Goal: Transaction & Acquisition: Purchase product/service

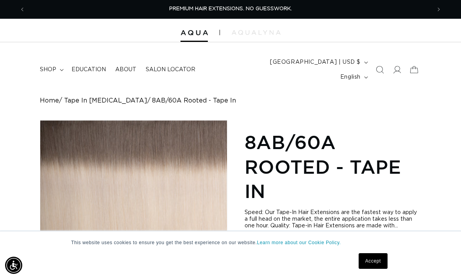
click at [381, 259] on link "Accept" at bounding box center [373, 261] width 29 height 16
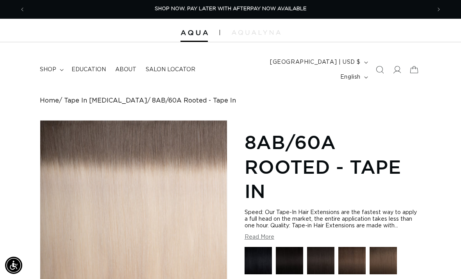
click at [402, 61] on span at bounding box center [397, 69] width 17 height 17
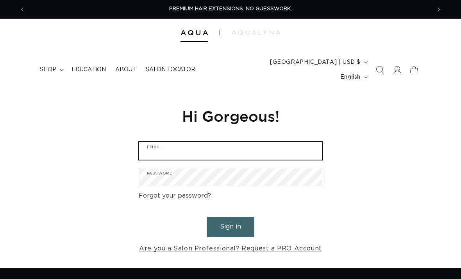
click at [278, 142] on input "Email" at bounding box center [230, 151] width 183 height 18
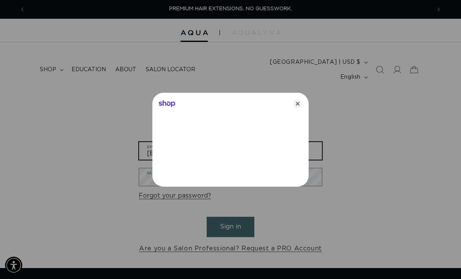
type input "tarabailey122112@yahoo.com"
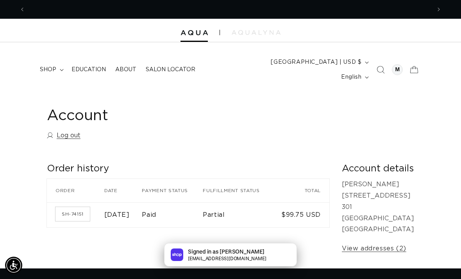
click at [43, 66] on span "shop" at bounding box center [48, 69] width 16 height 7
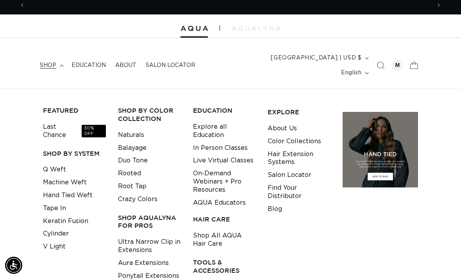
scroll to position [0, 406]
click at [49, 120] on link "Last Chance 30% OFF" at bounding box center [74, 130] width 63 height 21
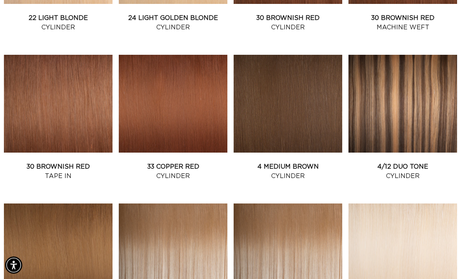
scroll to position [576, 0]
click at [31, 162] on link "30 Brownish Red Tape In" at bounding box center [58, 171] width 109 height 19
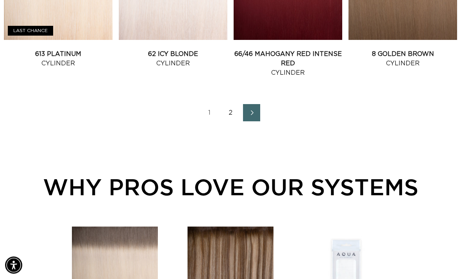
scroll to position [986, 0]
click at [232, 104] on link "2" at bounding box center [230, 112] width 17 height 17
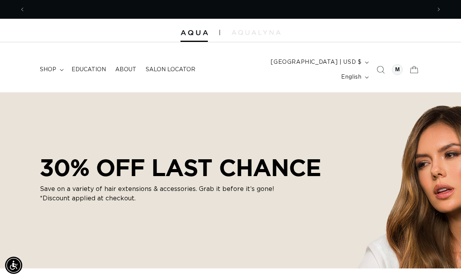
scroll to position [0, 812]
click at [47, 66] on span "shop" at bounding box center [48, 69] width 16 height 7
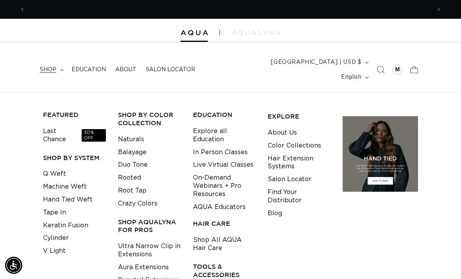
click at [48, 154] on h3 "SHOP BY SYSTEM" at bounding box center [74, 158] width 63 height 8
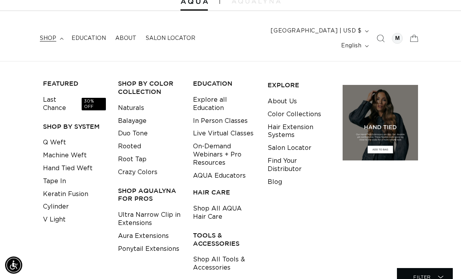
scroll to position [31, 0]
click at [127, 166] on link "Crazy Colors" at bounding box center [137, 172] width 39 height 13
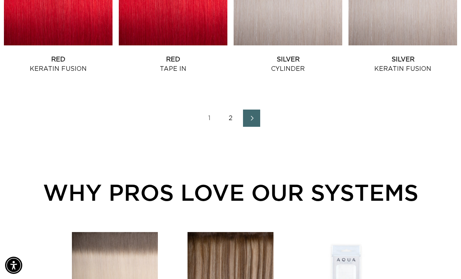
scroll to position [968, 0]
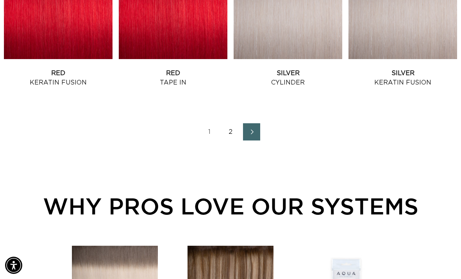
click at [230, 123] on link "2" at bounding box center [230, 131] width 17 height 17
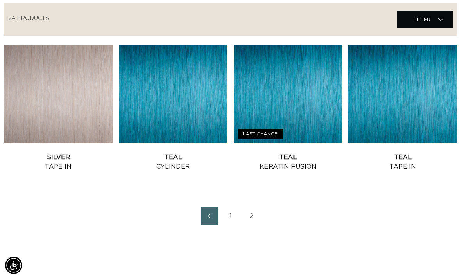
scroll to position [0, 812]
click at [256, 207] on link "2" at bounding box center [251, 215] width 17 height 17
click at [235, 207] on link "1" at bounding box center [230, 215] width 17 height 17
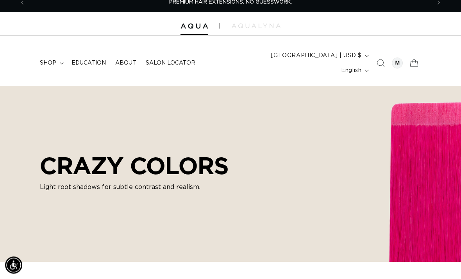
scroll to position [7, 0]
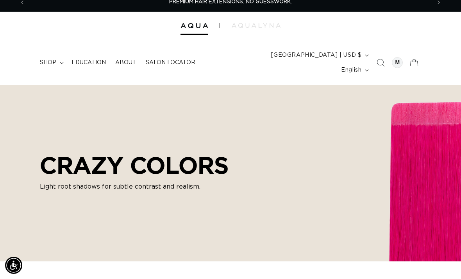
click at [48, 59] on span "shop" at bounding box center [48, 62] width 16 height 7
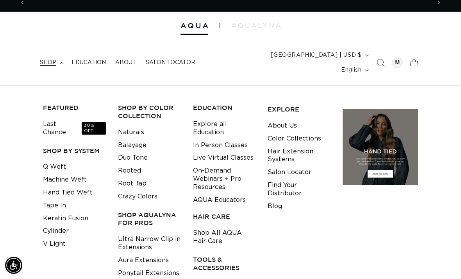
scroll to position [0, 406]
click at [49, 199] on link "Tape In" at bounding box center [54, 205] width 23 height 13
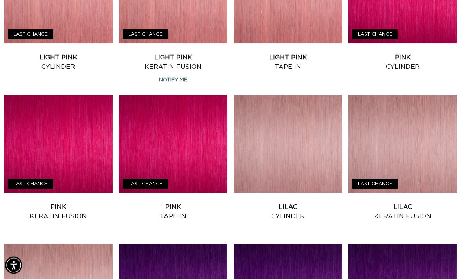
scroll to position [378, 0]
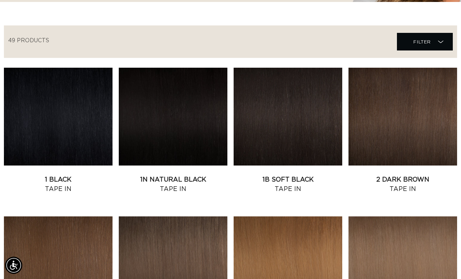
scroll to position [0, 812]
click at [305, 175] on link "1B Soft Black Tape In" at bounding box center [288, 184] width 109 height 19
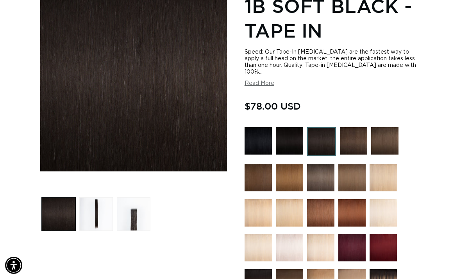
scroll to position [0, 406]
click at [267, 80] on button "Read More" at bounding box center [260, 83] width 30 height 7
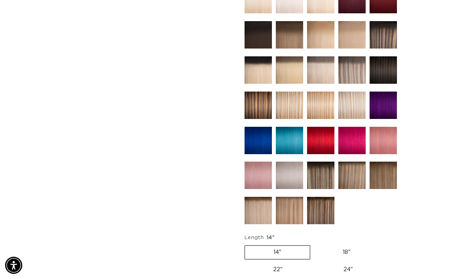
scroll to position [0, 0]
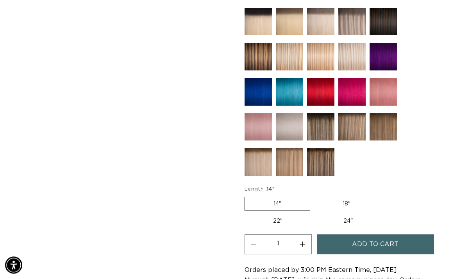
click at [351, 215] on label "24" Variant sold out or unavailable" at bounding box center [348, 221] width 66 height 13
click at [315, 213] on input "24" Variant sold out or unavailable" at bounding box center [315, 213] width 0 height 0
radio input "true"
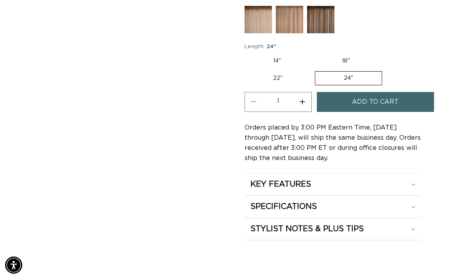
scroll to position [756, 0]
click at [409, 201] on div "SPECIFICATIONS" at bounding box center [333, 206] width 165 height 10
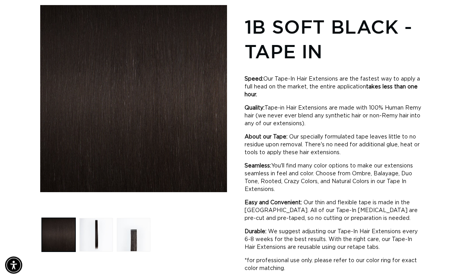
scroll to position [115, 0]
click at [92, 218] on button "Load image 2 in gallery view" at bounding box center [96, 235] width 34 height 34
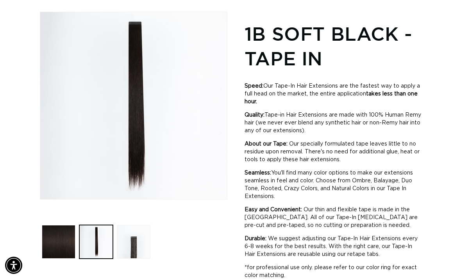
scroll to position [0, 0]
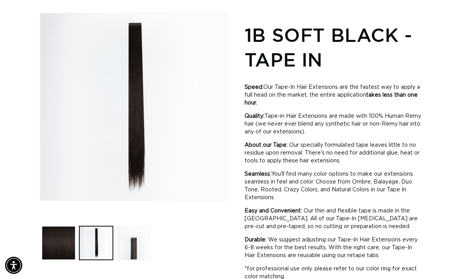
click at [128, 235] on button "Load image 3 in gallery view" at bounding box center [134, 243] width 34 height 34
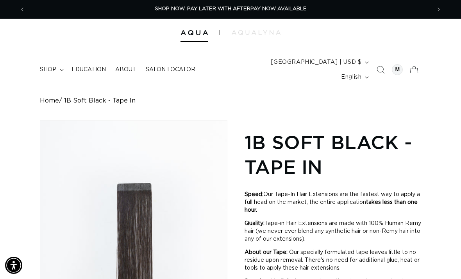
click at [259, 30] on img at bounding box center [256, 32] width 49 height 5
click at [48, 69] on summary "shop" at bounding box center [51, 69] width 32 height 16
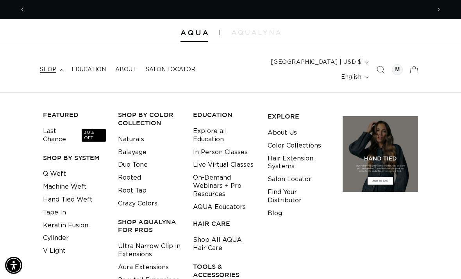
scroll to position [0, 406]
click at [54, 193] on link "Hand Tied Weft" at bounding box center [68, 199] width 50 height 13
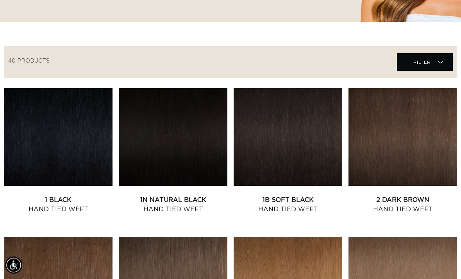
scroll to position [246, 0]
click at [301, 195] on link "1B Soft Black Hand Tied Weft" at bounding box center [288, 204] width 109 height 19
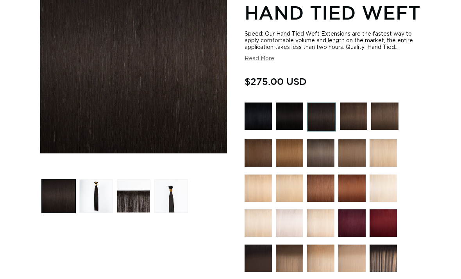
scroll to position [154, 0]
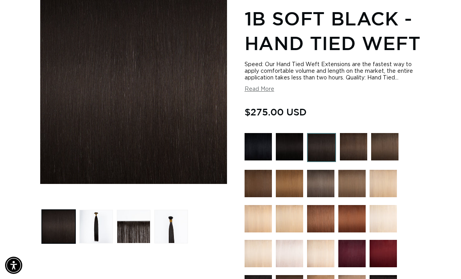
click at [166, 214] on button "Load image 4 in gallery view" at bounding box center [171, 227] width 34 height 34
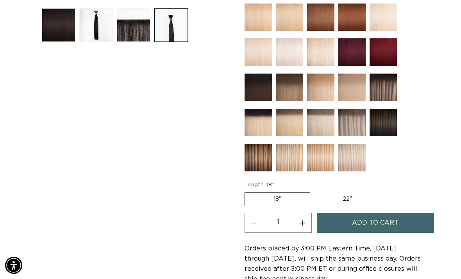
scroll to position [0, 0]
click at [348, 192] on label "22" Variant sold out or unavailable" at bounding box center [347, 198] width 66 height 13
click at [315, 190] on input "22" Variant sold out or unavailable" at bounding box center [314, 190] width 0 height 0
radio input "true"
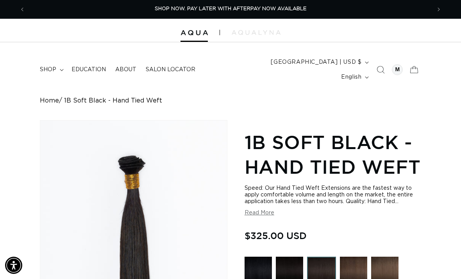
click at [45, 61] on summary "shop" at bounding box center [51, 69] width 32 height 16
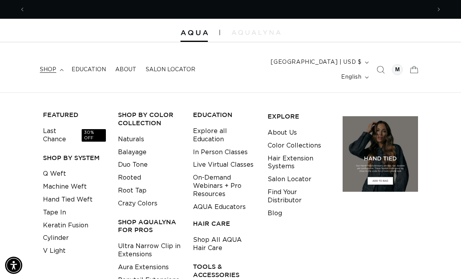
scroll to position [0, 812]
click at [51, 125] on link "Last Chance 30% OFF" at bounding box center [74, 135] width 63 height 21
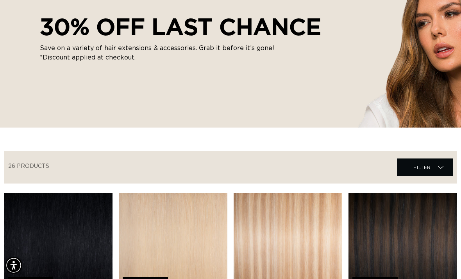
click at [442, 163] on icon at bounding box center [440, 167] width 5 height 8
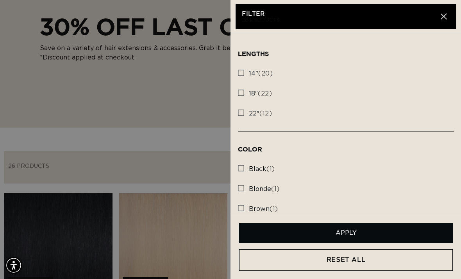
scroll to position [0, 406]
click at [251, 113] on span "22"" at bounding box center [254, 113] width 11 height 6
click at [244, 113] on input "22" (12) 22" (12 products)" at bounding box center [241, 111] width 6 height 6
checkbox input "true"
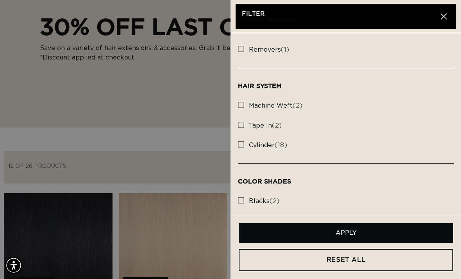
scroll to position [297, 0]
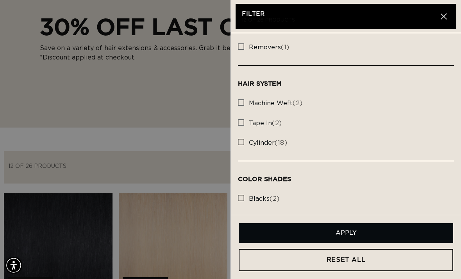
click at [248, 115] on label "tape in (2) tape in (2 products)" at bounding box center [346, 123] width 216 height 20
click at [244, 117] on input "tape in (2) tape in (2 products)" at bounding box center [241, 120] width 6 height 6
checkbox input "true"
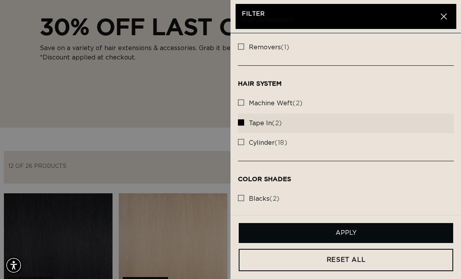
click at [257, 100] on span "machine weft" at bounding box center [271, 103] width 44 height 6
click at [244, 98] on input "machine weft (2) machine weft (2 products)" at bounding box center [241, 100] width 6 height 6
checkbox input "true"
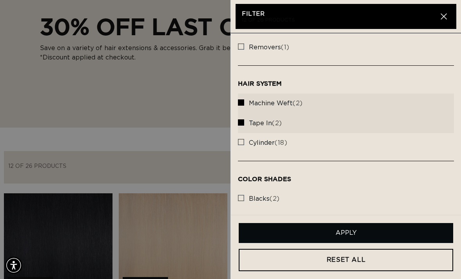
scroll to position [0, 406]
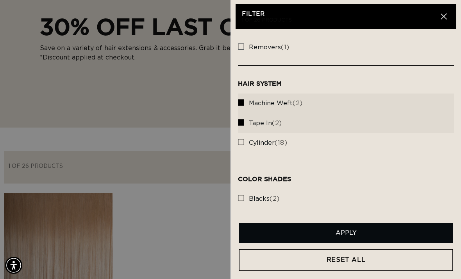
click at [364, 243] on button "Apply" at bounding box center [346, 233] width 215 height 20
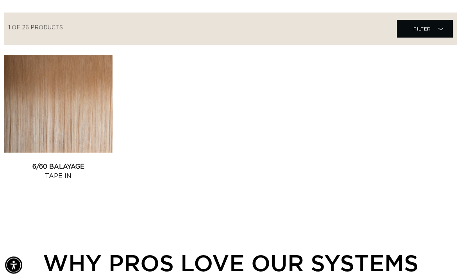
scroll to position [270, 0]
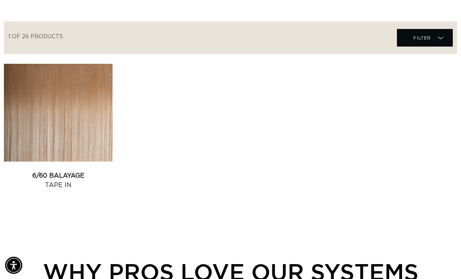
click at [25, 171] on link "6/60 Balayage Tape In" at bounding box center [58, 180] width 109 height 19
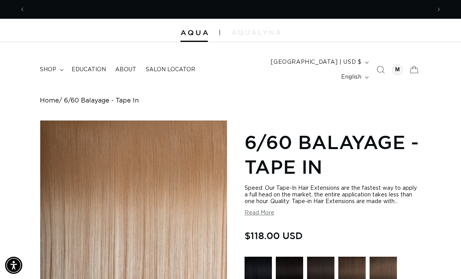
scroll to position [0, 406]
click at [55, 66] on span "shop" at bounding box center [48, 69] width 16 height 7
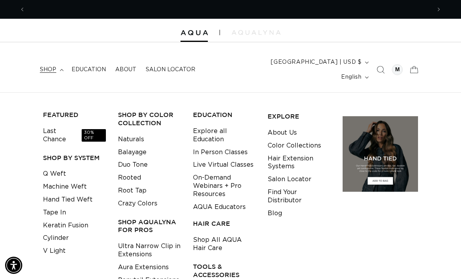
scroll to position [0, 812]
